Goal: Information Seeking & Learning: Learn about a topic

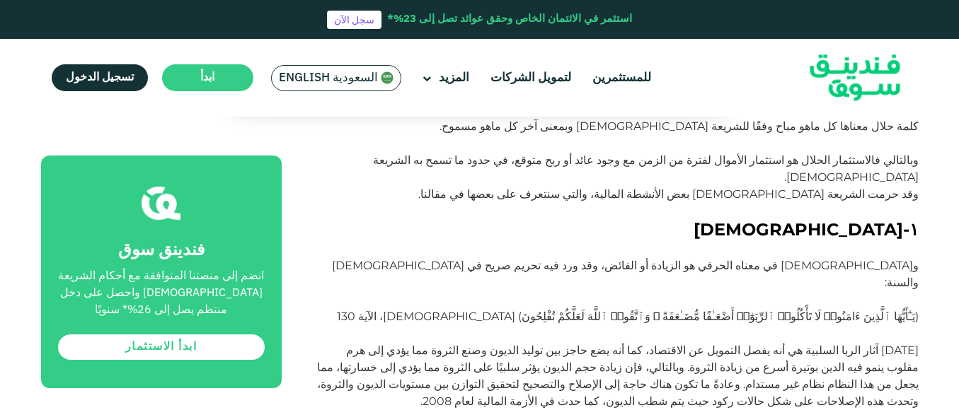
scroll to position [566, 0]
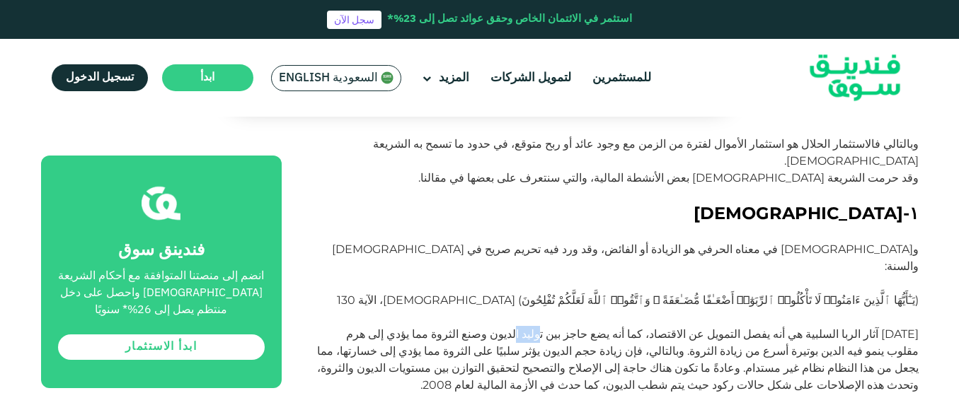
drag, startPoint x: 617, startPoint y: 297, endPoint x: 597, endPoint y: 298, distance: 19.8
click at [597, 326] on p "[DATE] آثار الربا السلبية هي أنه يفصل التمويل عن الاقتصاد، كما أنه يضع حاجز بين…" at bounding box center [616, 360] width 605 height 68
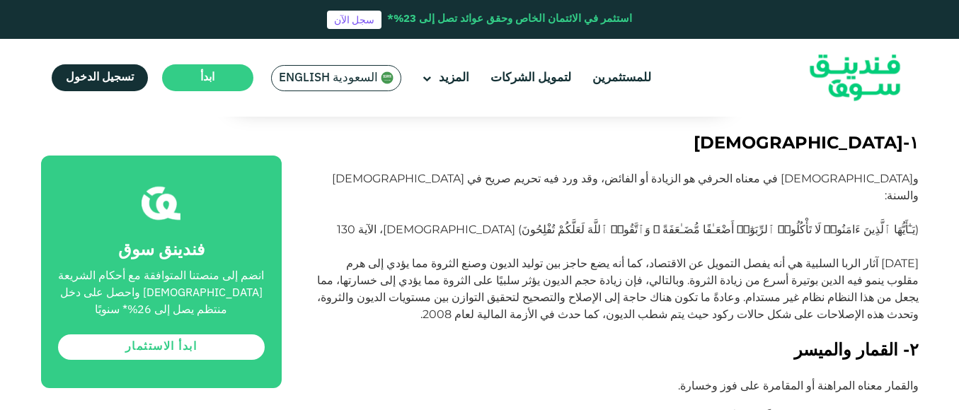
click at [662, 262] on p "[DATE] آثار الربا السلبية هي أنه يفصل التمويل عن الاقتصاد، كما أنه يضع حاجز بين…" at bounding box center [616, 289] width 605 height 68
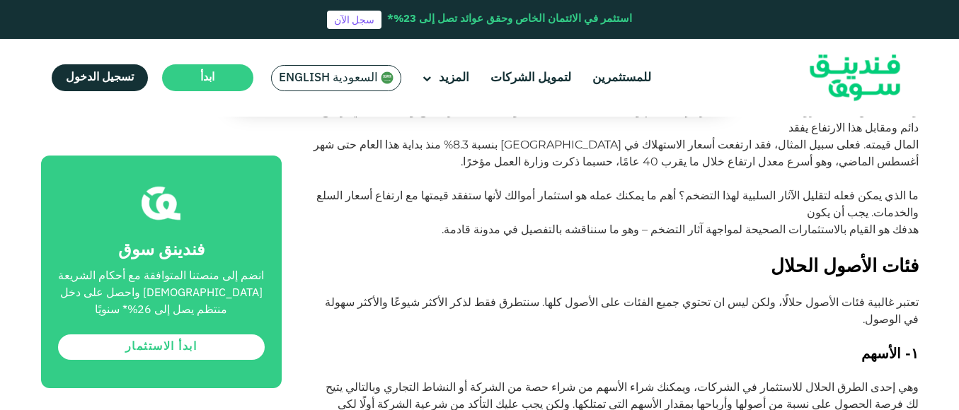
scroll to position [1628, 0]
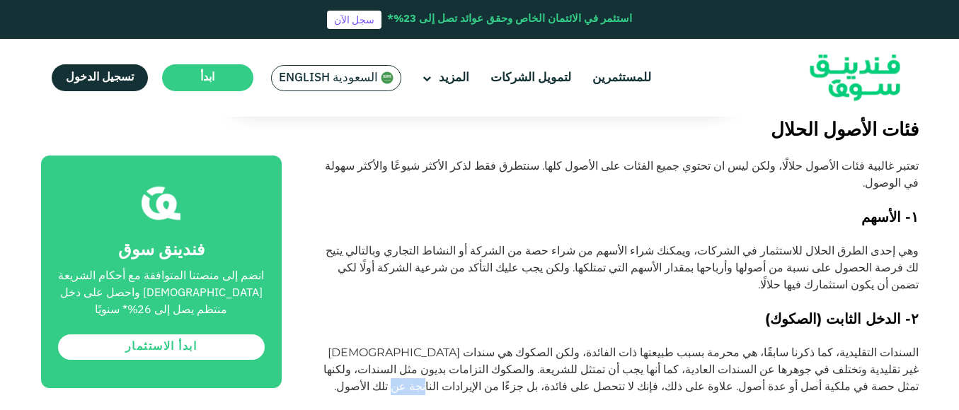
scroll to position [1769, 0]
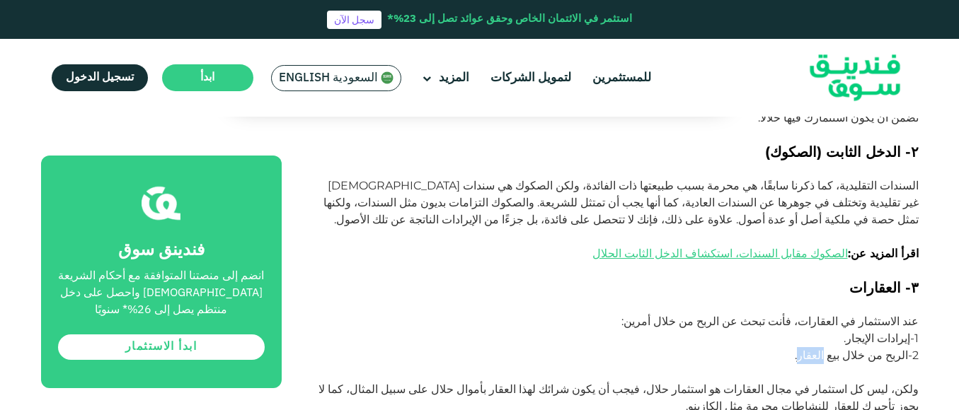
scroll to position [1982, 0]
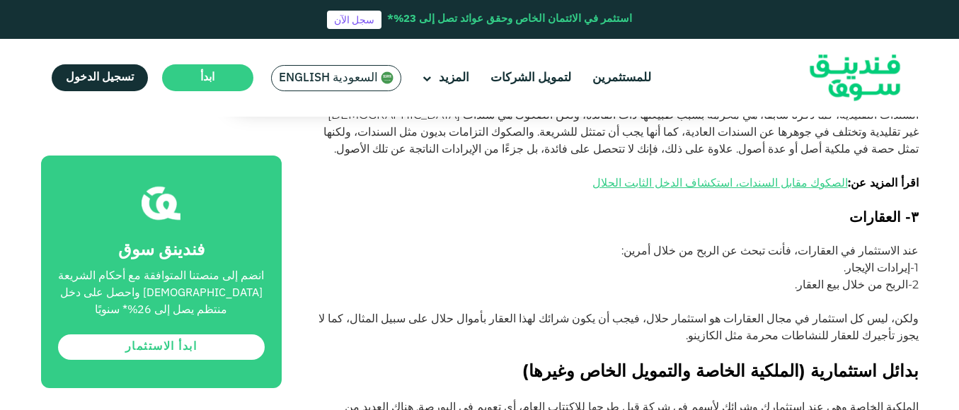
drag, startPoint x: 885, startPoint y: 318, endPoint x: 863, endPoint y: 317, distance: 22.0
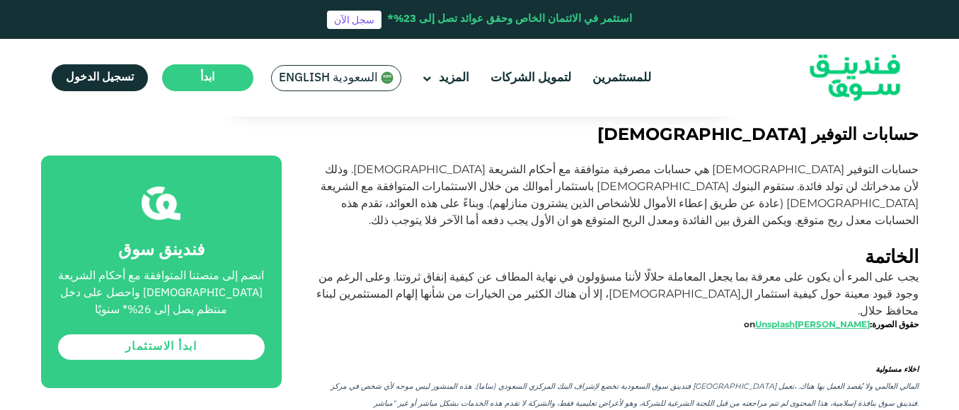
scroll to position [2619, 0]
